Goal: Book appointment/travel/reservation

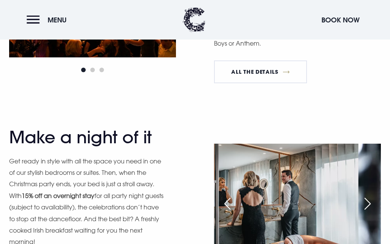
scroll to position [694, 0]
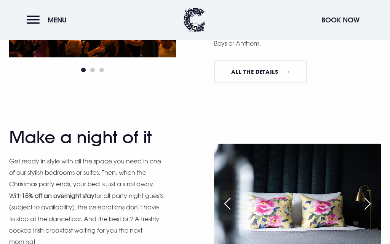
click at [369, 203] on div "Next slide" at bounding box center [367, 204] width 19 height 17
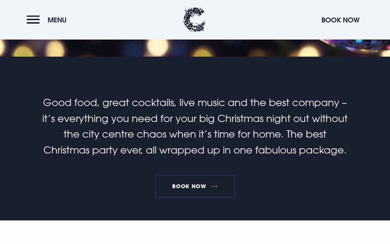
scroll to position [171, 0]
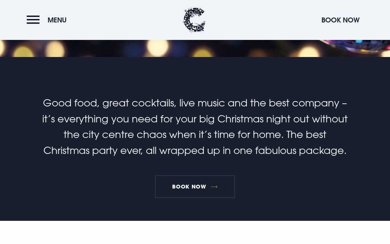
click at [199, 184] on link "Book Now" at bounding box center [195, 186] width 80 height 23
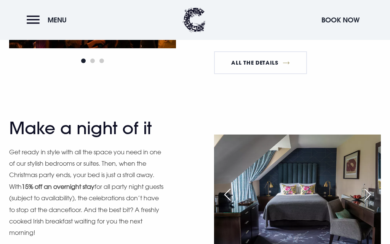
click at [281, 70] on link "All The Details" at bounding box center [260, 62] width 93 height 23
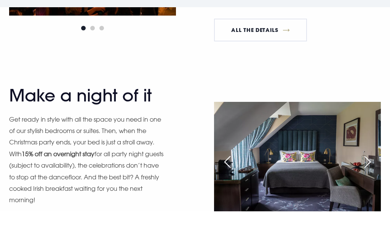
scroll to position [737, 0]
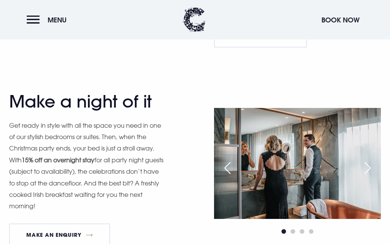
scroll to position [729, 0]
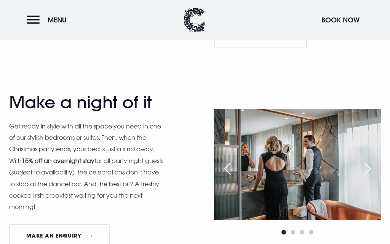
click at [92, 230] on link "MAKE AN ENQUIRY" at bounding box center [59, 235] width 101 height 23
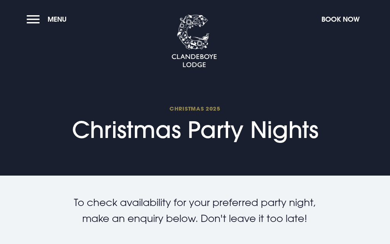
checkbox input "true"
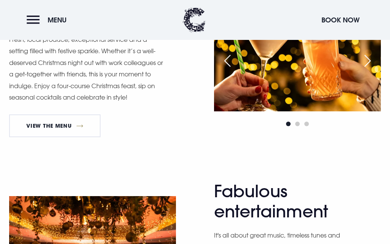
click at [66, 133] on link "View The Menu" at bounding box center [54, 126] width 91 height 23
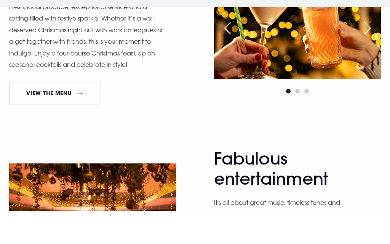
scroll to position [478, 0]
